Goal: Information Seeking & Learning: Compare options

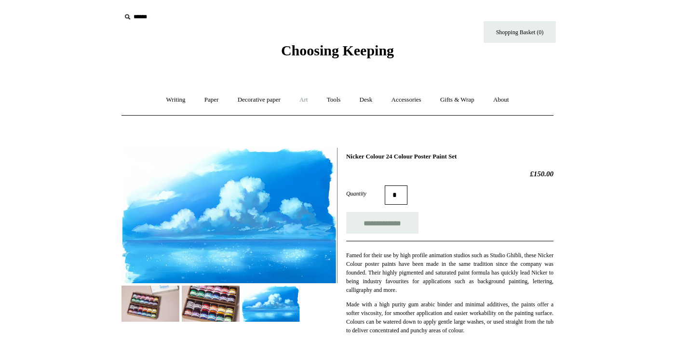
click at [303, 100] on link "Art +" at bounding box center [304, 100] width 26 height 26
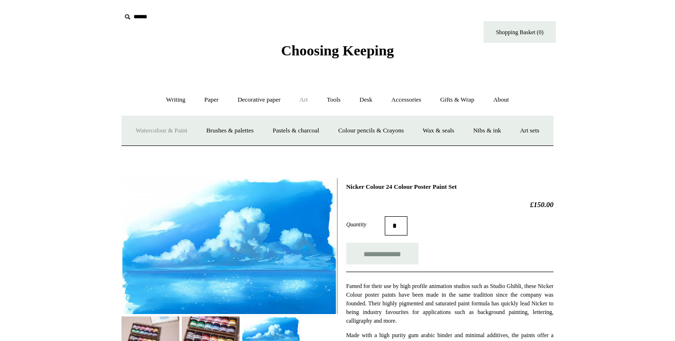
click at [179, 133] on link "Watercolour & Paint" at bounding box center [161, 131] width 69 height 26
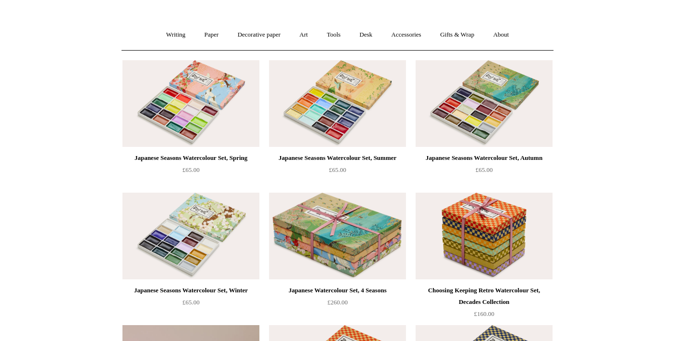
scroll to position [65, 0]
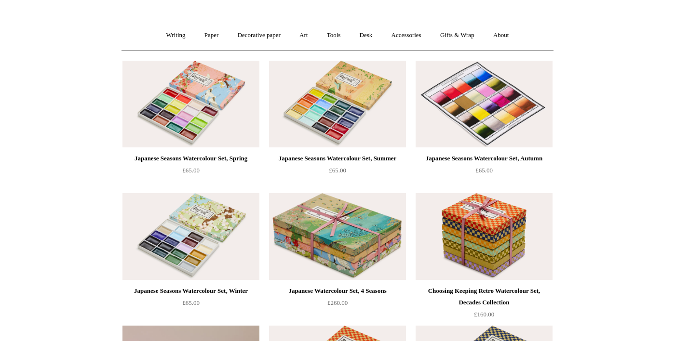
click at [500, 127] on img at bounding box center [484, 104] width 137 height 87
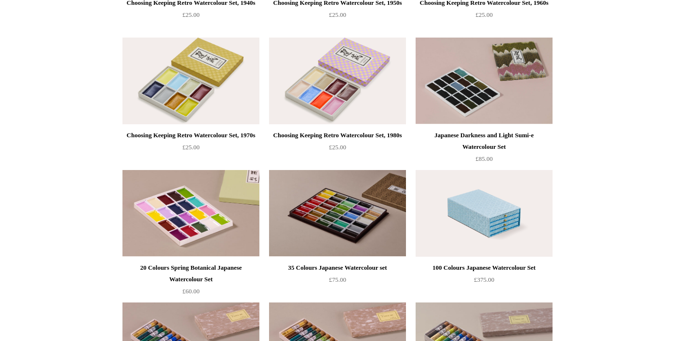
scroll to position [621, 0]
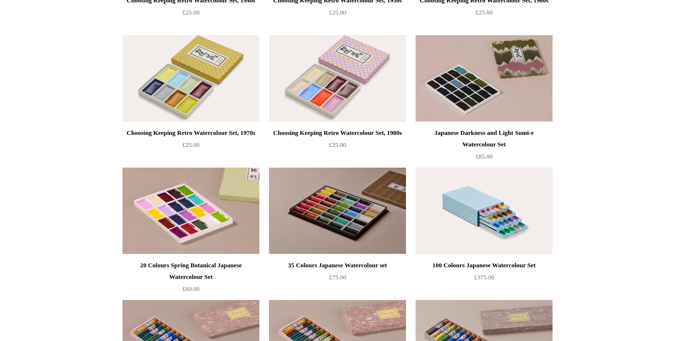
click at [528, 239] on img at bounding box center [484, 211] width 137 height 87
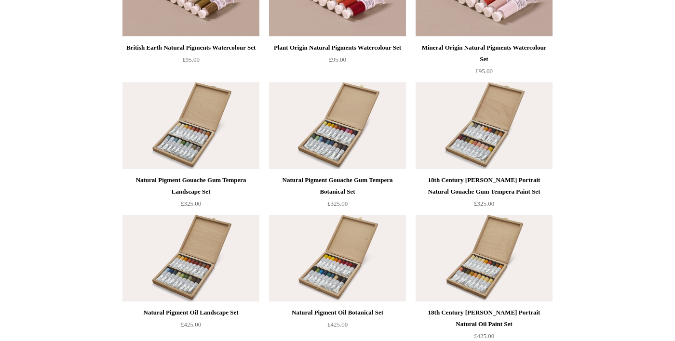
scroll to position [1902, 0]
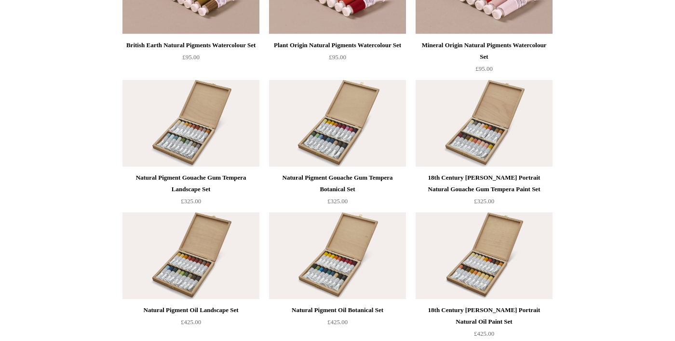
click at [201, 269] on img at bounding box center [190, 256] width 137 height 87
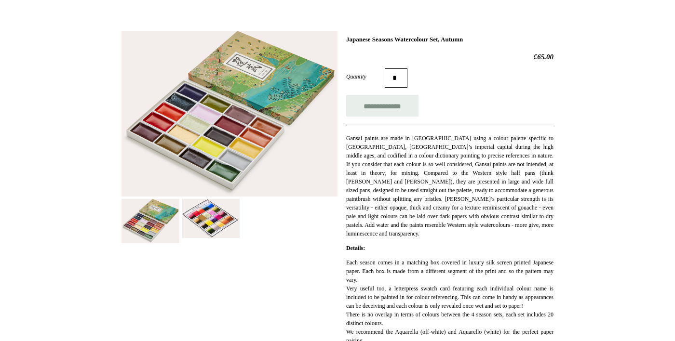
scroll to position [114, 0]
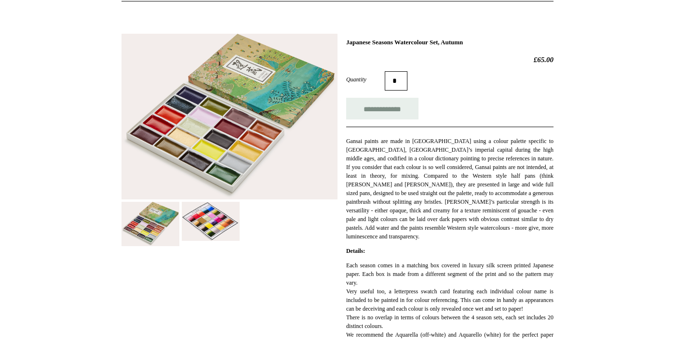
click at [208, 225] on img at bounding box center [211, 221] width 58 height 39
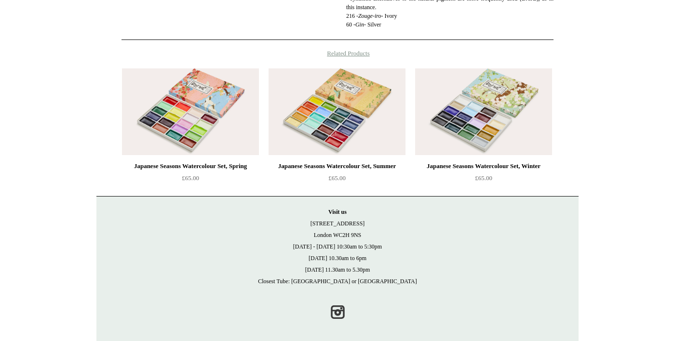
scroll to position [878, 0]
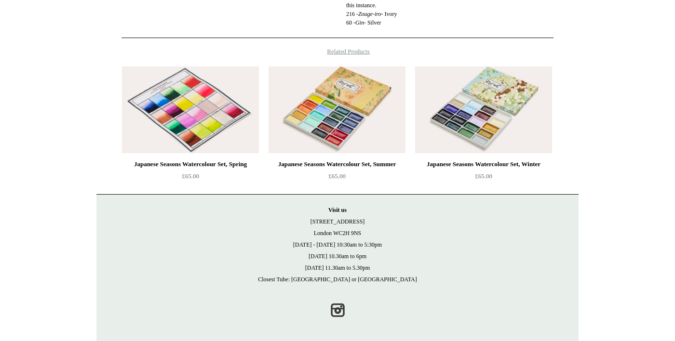
click at [215, 153] on img at bounding box center [190, 110] width 137 height 87
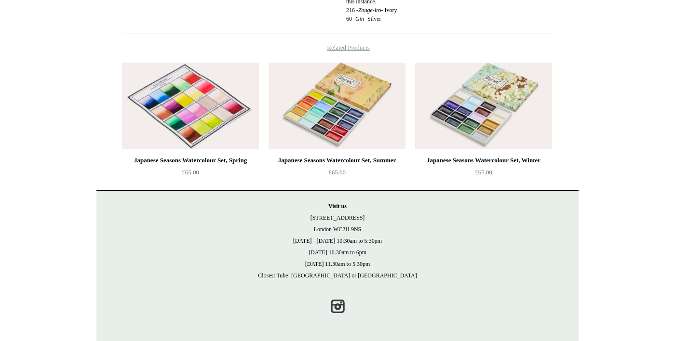
scroll to position [922, 0]
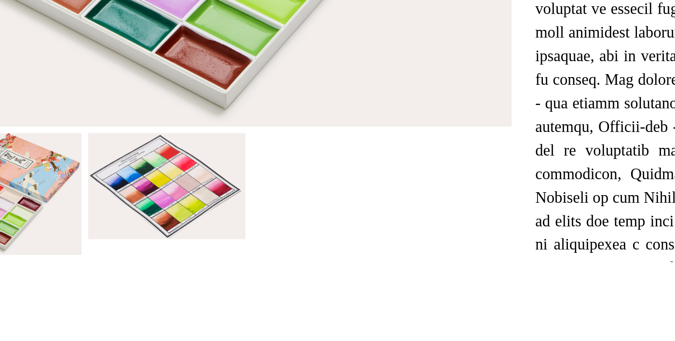
scroll to position [27, 0]
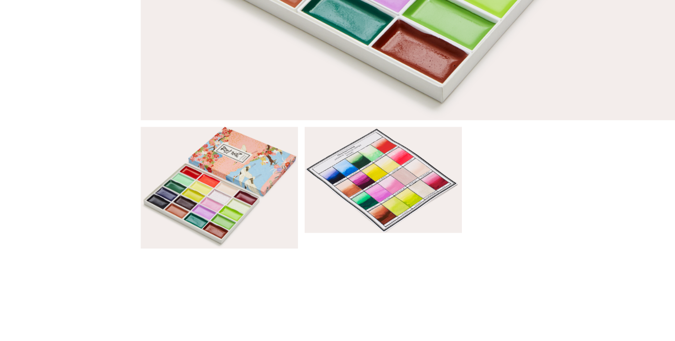
click at [205, 323] on img at bounding box center [211, 311] width 58 height 39
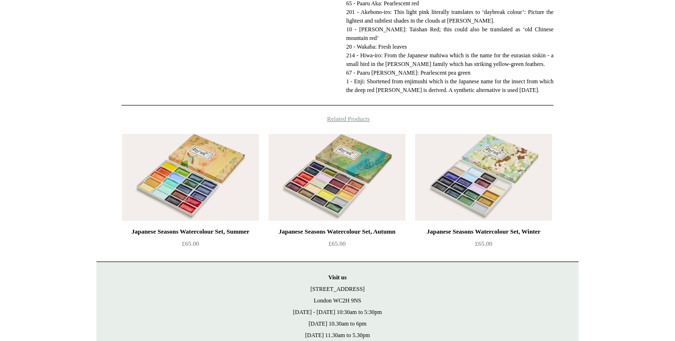
scroll to position [838, 0]
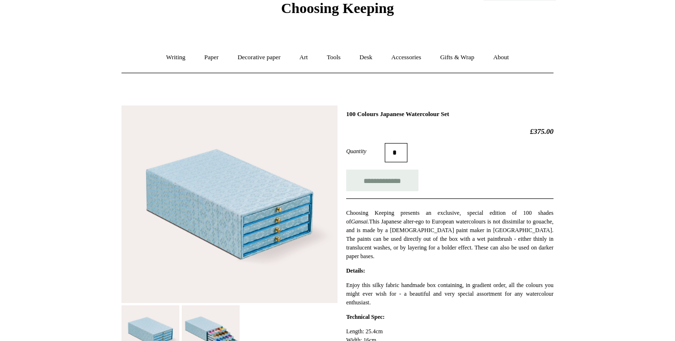
scroll to position [49, 0]
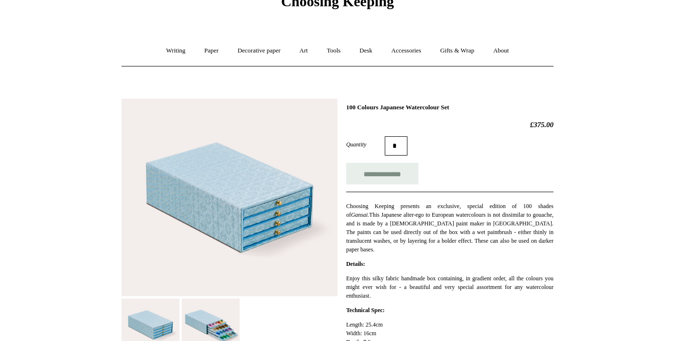
click at [217, 336] on img at bounding box center [211, 325] width 58 height 53
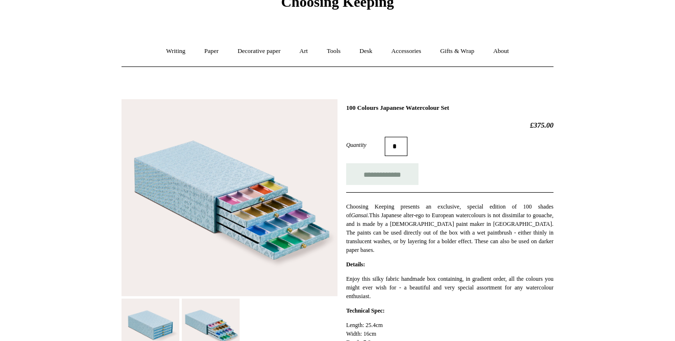
scroll to position [48, 0]
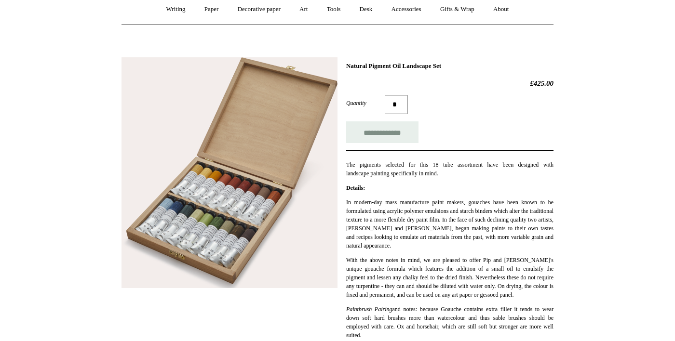
scroll to position [90, 0]
